Goal: Task Accomplishment & Management: Use online tool/utility

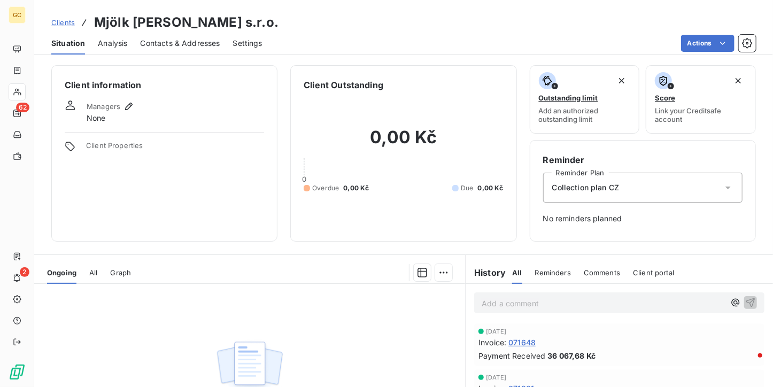
click at [248, 80] on h6 "Client information" at bounding box center [164, 85] width 199 height 13
click at [66, 21] on span "Clients" at bounding box center [63, 22] width 24 height 9
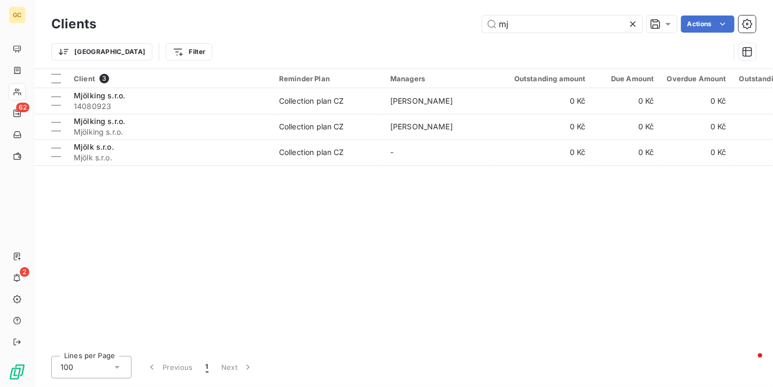
click at [631, 19] on icon at bounding box center [632, 24] width 11 height 11
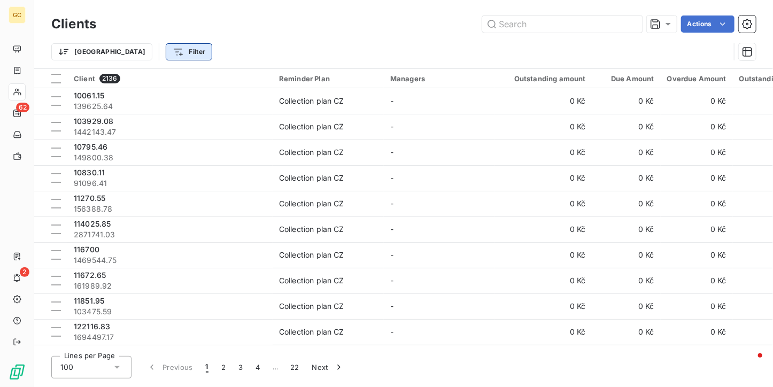
click at [127, 51] on html "GC 62 2 Clients Actions Trier Filter Client 2136 Reminder Plan Managers Outstan…" at bounding box center [386, 193] width 773 height 387
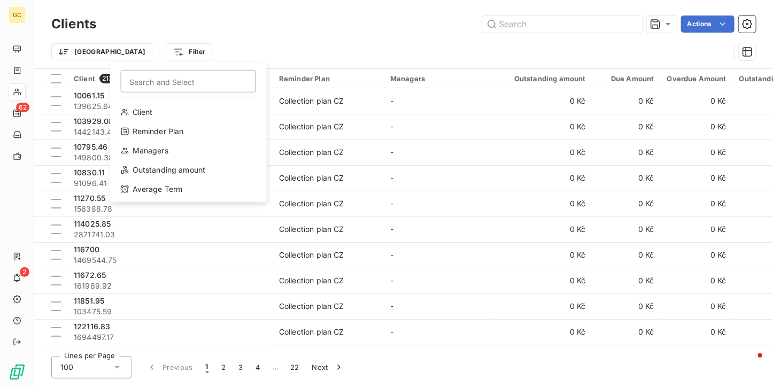
click at [21, 68] on html "GC 62 2 Clients Actions Trier Filter Search and Select Client Reminder Plan Man…" at bounding box center [386, 193] width 773 height 387
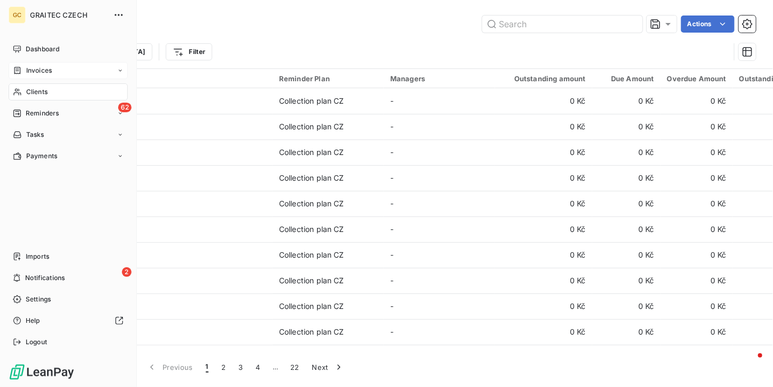
click at [21, 74] on icon at bounding box center [17, 70] width 9 height 9
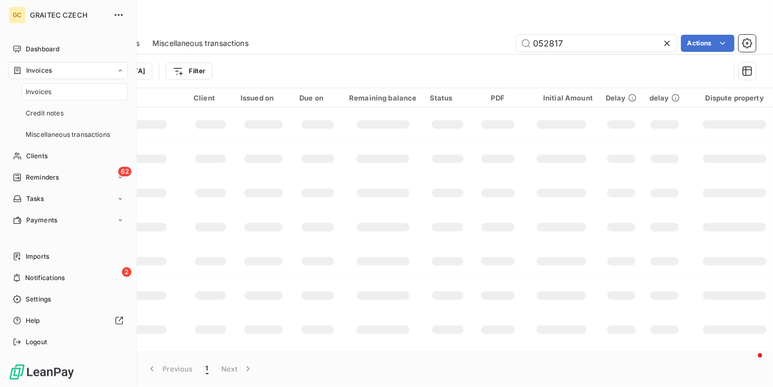
click at [26, 90] on span "Invoices" at bounding box center [39, 92] width 26 height 10
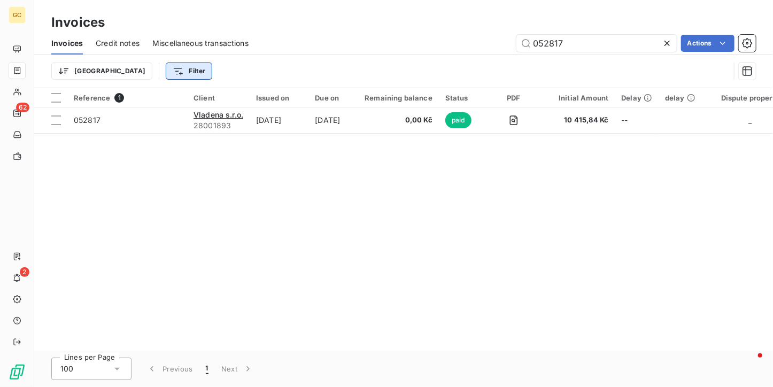
click at [141, 75] on html "GC 62 2 Invoices Invoices Credit notes Miscellaneous transactions 052817 Action…" at bounding box center [386, 193] width 773 height 387
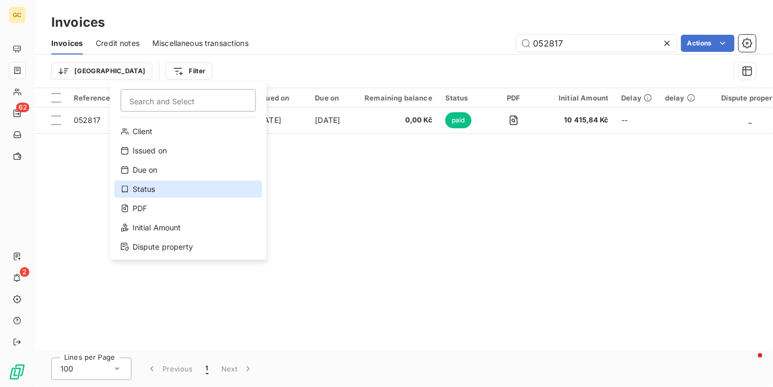
click at [131, 187] on div "Status" at bounding box center [188, 189] width 148 height 17
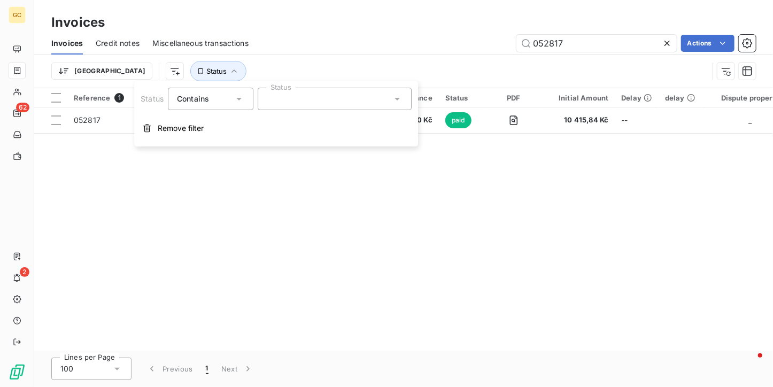
click at [319, 102] on div at bounding box center [335, 99] width 154 height 22
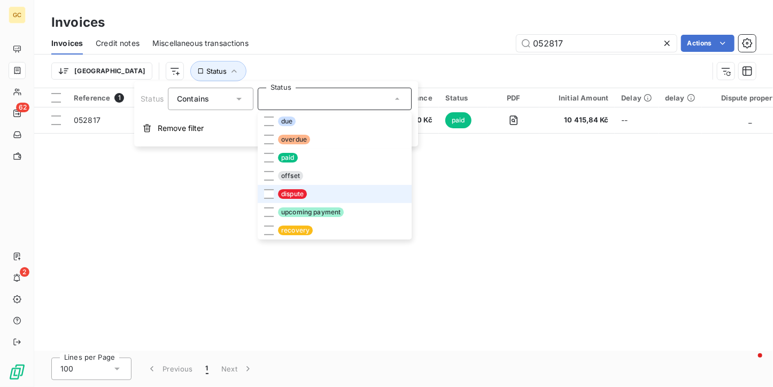
click at [301, 198] on span "dispute" at bounding box center [292, 194] width 29 height 10
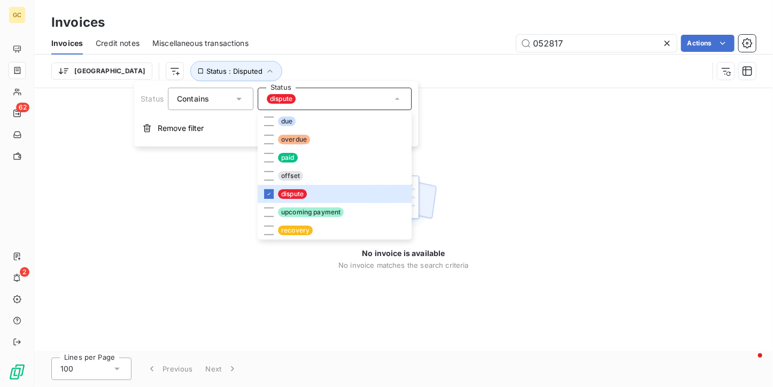
click at [321, 57] on div "[GEOGRAPHIC_DATA] Status : Disputed" at bounding box center [403, 71] width 704 height 33
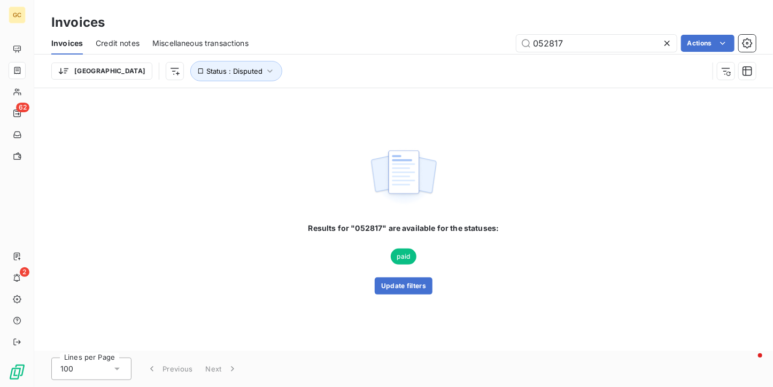
click at [669, 40] on icon at bounding box center [667, 43] width 11 height 11
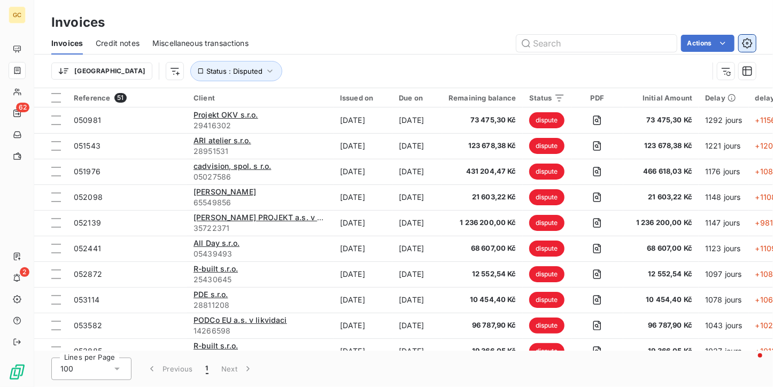
click at [746, 50] on button "button" at bounding box center [747, 43] width 17 height 17
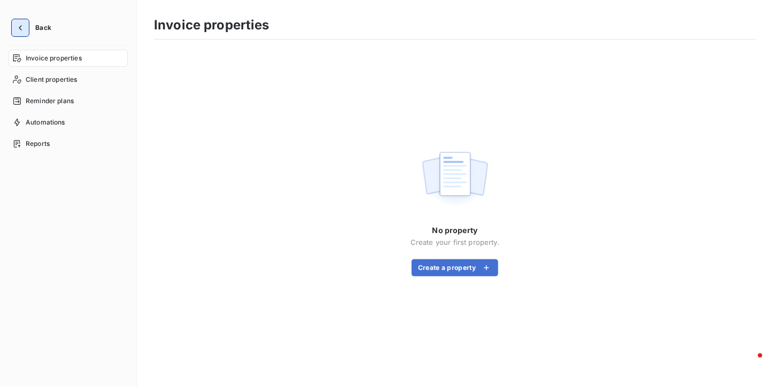
click at [13, 26] on button "button" at bounding box center [20, 27] width 17 height 17
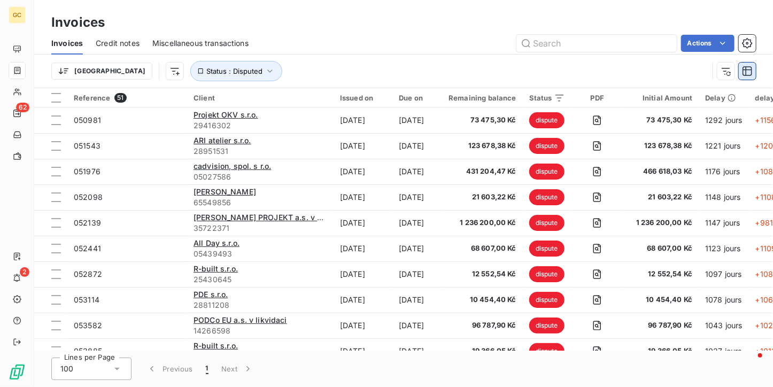
click at [741, 76] on button "button" at bounding box center [747, 71] width 17 height 17
click at [697, 74] on div "[GEOGRAPHIC_DATA] Status : Disputed" at bounding box center [379, 71] width 657 height 20
click at [720, 69] on icon "button" at bounding box center [725, 71] width 11 height 11
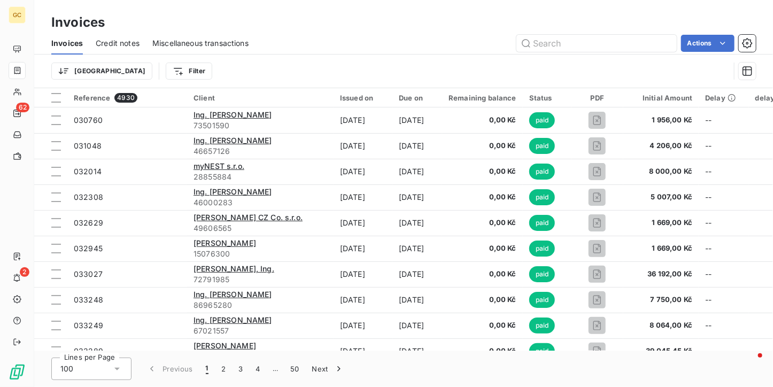
click at [137, 73] on html "GC 62 2 Invoices Invoices Credit notes Miscellaneous transactions Actions Trier…" at bounding box center [386, 193] width 773 height 387
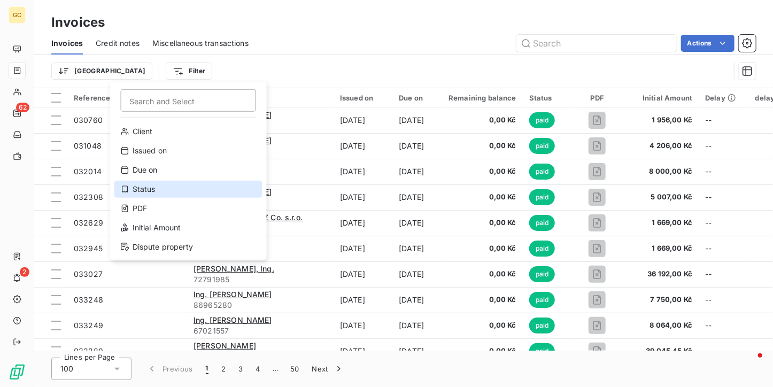
click at [151, 194] on div "Status" at bounding box center [188, 189] width 148 height 17
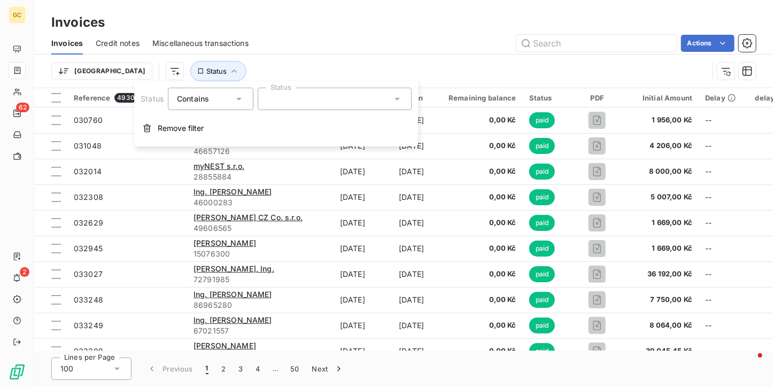
click at [331, 101] on div at bounding box center [335, 99] width 154 height 22
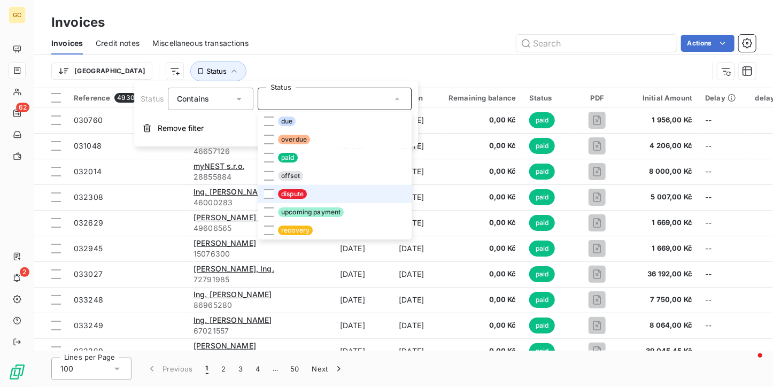
click at [291, 187] on li "dispute" at bounding box center [335, 194] width 154 height 18
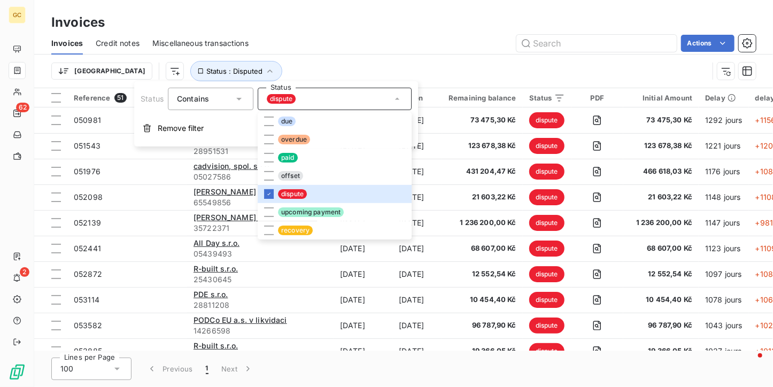
click at [549, 64] on div "[GEOGRAPHIC_DATA] Status : Disputed" at bounding box center [379, 71] width 657 height 20
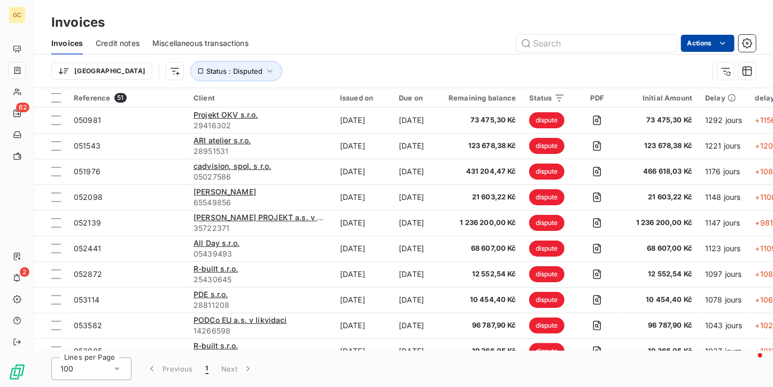
click at [722, 50] on html "GC 62 2 Invoices Invoices Credit notes Miscellaneous transactions Actions [GEOG…" at bounding box center [386, 193] width 773 height 387
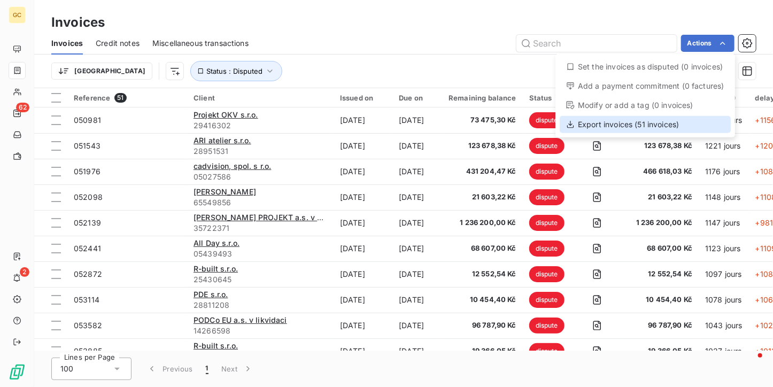
click at [636, 121] on div "Export invoices (51 invoices)" at bounding box center [645, 124] width 171 height 17
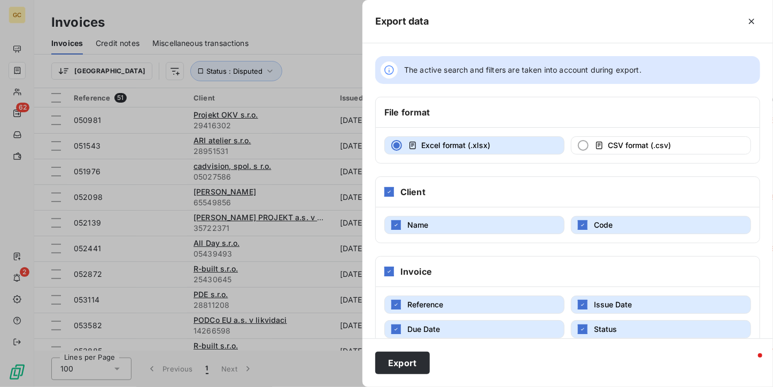
click at [246, 34] on div at bounding box center [386, 193] width 773 height 387
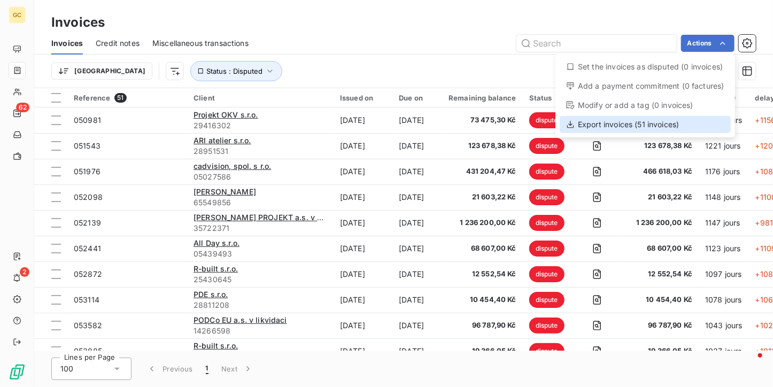
click at [639, 127] on div "Export invoices (51 invoices)" at bounding box center [645, 124] width 171 height 17
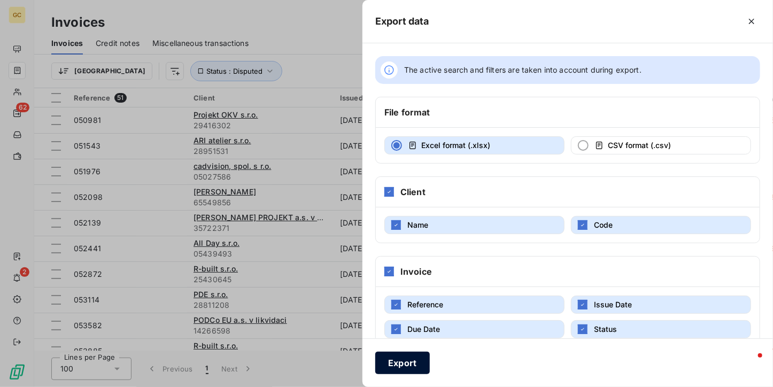
click at [417, 371] on button "Export" at bounding box center [402, 363] width 55 height 22
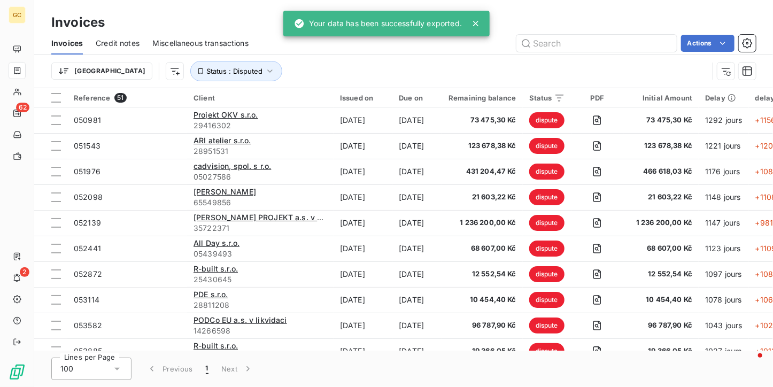
click at [410, 71] on div "[GEOGRAPHIC_DATA] Status : Disputed" at bounding box center [379, 71] width 657 height 20
click at [479, 25] on icon at bounding box center [475, 23] width 11 height 11
